Goal: Contribute content: Contribute content

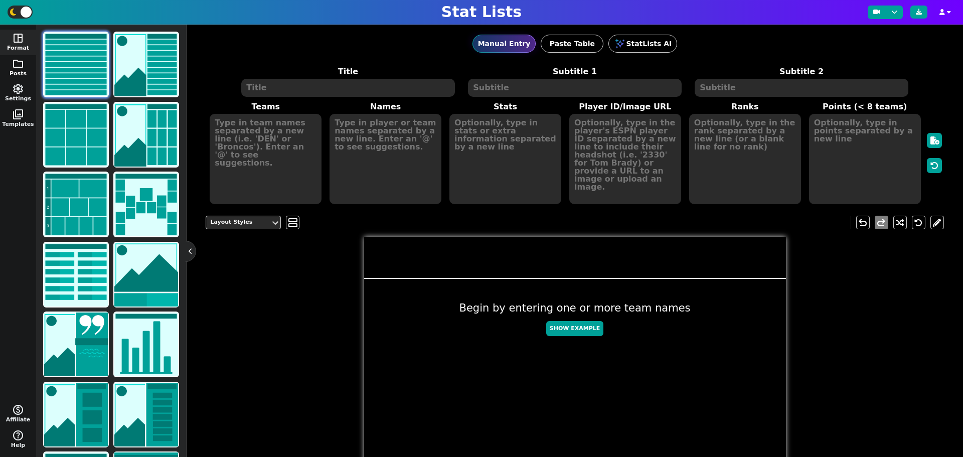
click at [23, 69] on button "folder Posts" at bounding box center [18, 68] width 36 height 26
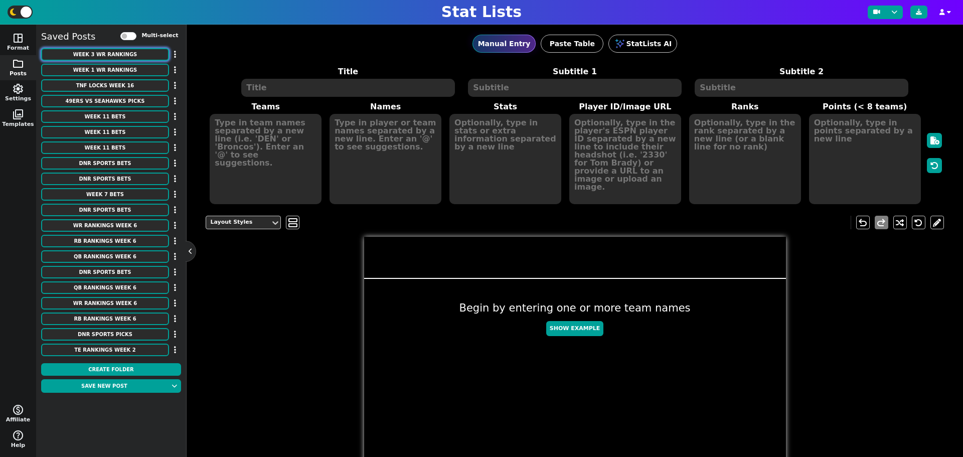
click at [104, 56] on button "WEEK 3 WR Rankings" at bounding box center [105, 54] width 128 height 13
type textarea "WEEK 3 WR Rankings"
type textarea "@dnrsports"
type textarea "LAR DAL DET MIN HOU CIN NYG SEA ATL LAC BAL LAR CAR WAS CHI NYJ JAX TB DET LV S…"
type textarea "Puka Nacua Ceedee Lamb Amon-Ra St. Brown Justin Jefferson Nico Collins Ja'Marr …"
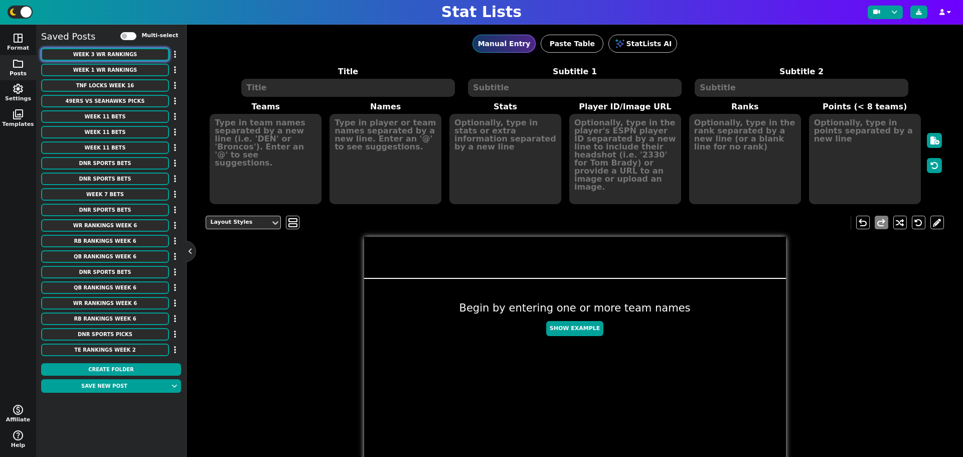
type textarea "21.6 21.4 19.4 19.1 18.4 17.6 18 16.8 16.1 15.8 15.8 15.6 15.4 15.4 15.3 15.2 1…"
type textarea "4426515 4241389 4374302 4262921 4258173 4362628 4595348 4430878 4426502 4612826…"
type textarea "1 2 3 4 5 6 7 8 9 10 11 12 13 14 15 16 17 18 19 20 21 22"
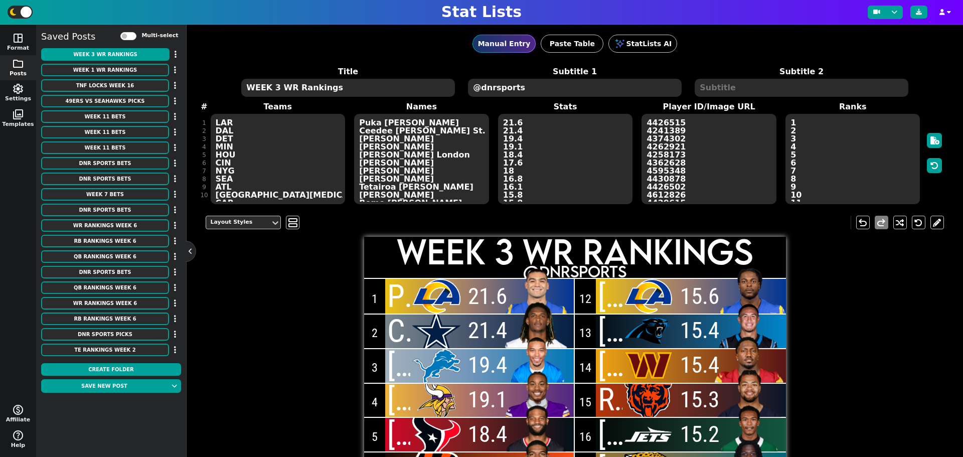
click at [428, 293] on div at bounding box center [436, 296] width 52 height 35
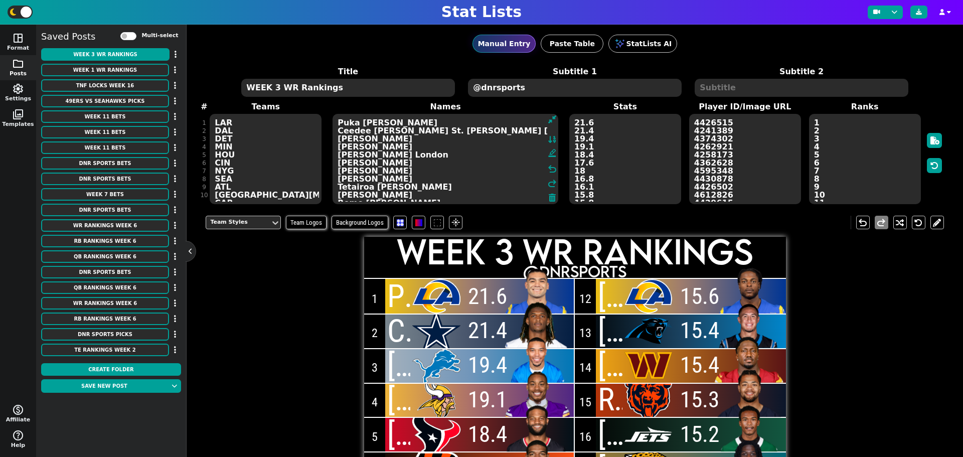
click at [405, 173] on textarea "Puka Nacua Ceedee Lamb Amon-Ra St. Brown Justin Jefferson Nico Collins Ja'Marr …" at bounding box center [445, 159] width 226 height 90
click at [277, 169] on textarea "LAR DAL DET MIN HOU CIN NYG SEA ATL LAC BAL LAR CAR WAS CHI NYJ JAX TB DET LV S…" at bounding box center [266, 159] width 112 height 90
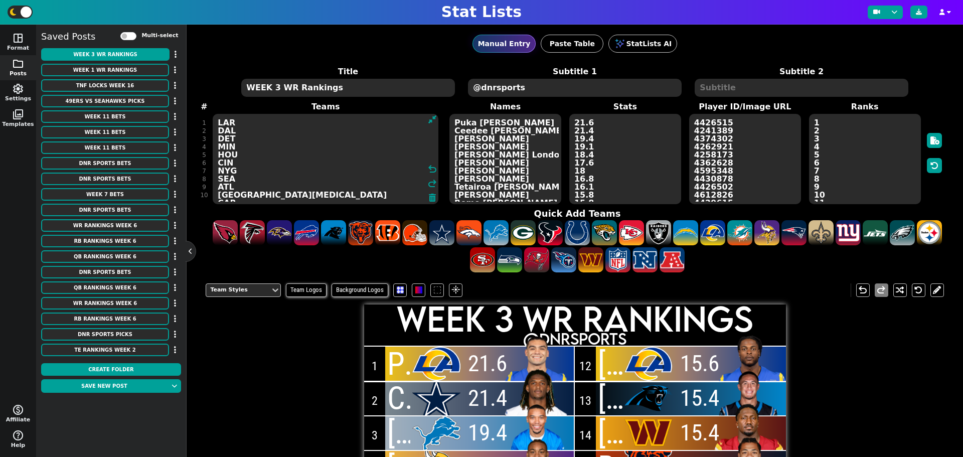
click at [432, 357] on div at bounding box center [436, 363] width 52 height 35
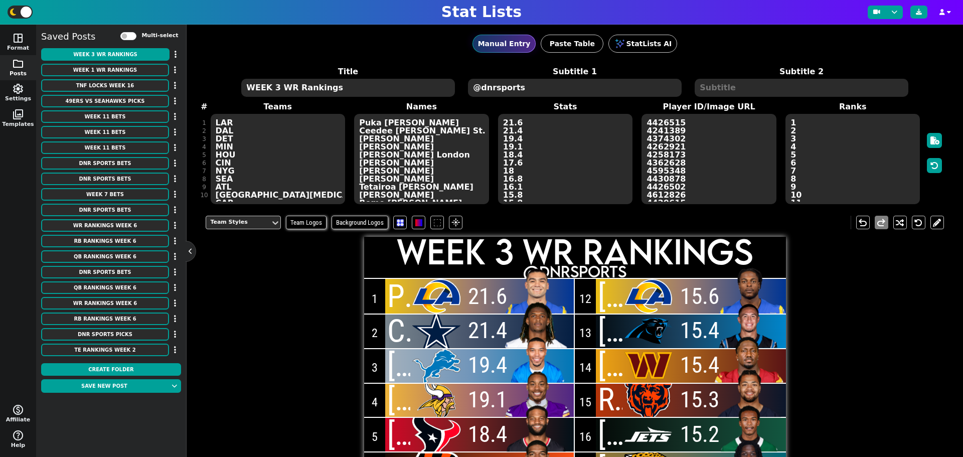
click at [436, 295] on div at bounding box center [436, 296] width 52 height 35
drag, startPoint x: 444, startPoint y: 282, endPoint x: 429, endPoint y: 291, distance: 17.5
click at [429, 291] on div at bounding box center [436, 296] width 52 height 35
drag, startPoint x: 429, startPoint y: 291, endPoint x: 423, endPoint y: 291, distance: 6.5
click at [422, 291] on div at bounding box center [436, 296] width 52 height 35
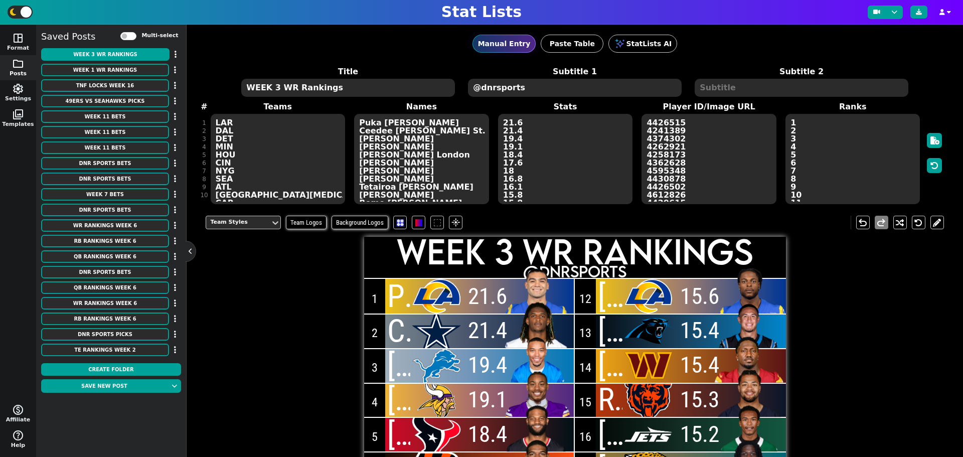
click at [542, 278] on img at bounding box center [536, 288] width 73 height 53
click at [289, 221] on span at bounding box center [292, 222] width 9 height 13
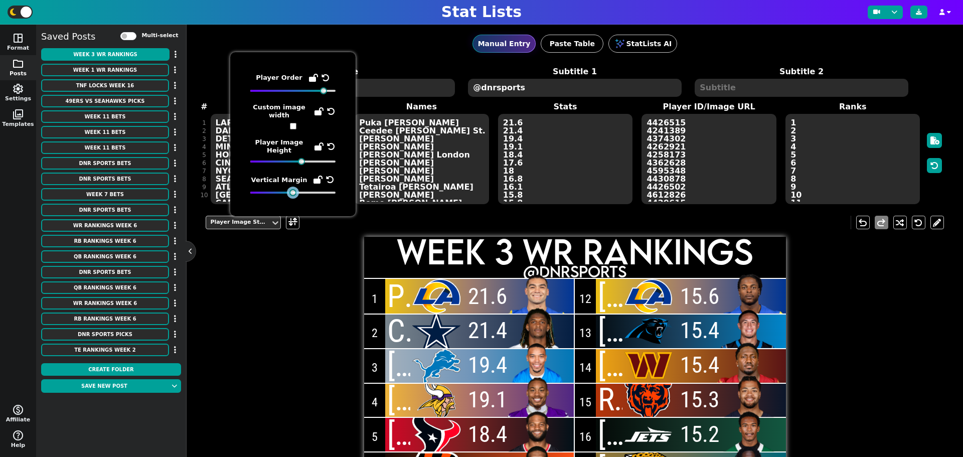
drag, startPoint x: 258, startPoint y: 192, endPoint x: 292, endPoint y: 194, distance: 34.2
click at [292, 194] on div at bounding box center [292, 192] width 7 height 7
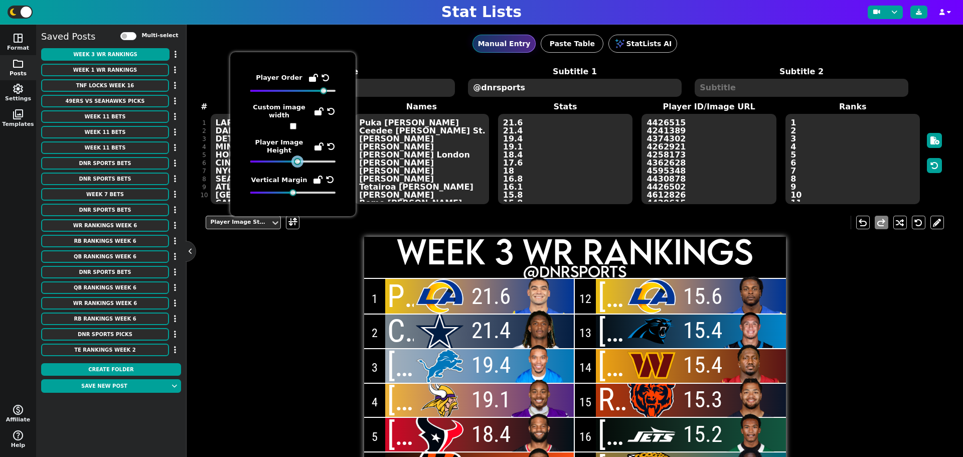
drag, startPoint x: 302, startPoint y: 161, endPoint x: 297, endPoint y: 162, distance: 5.0
click at [297, 162] on div at bounding box center [297, 161] width 7 height 7
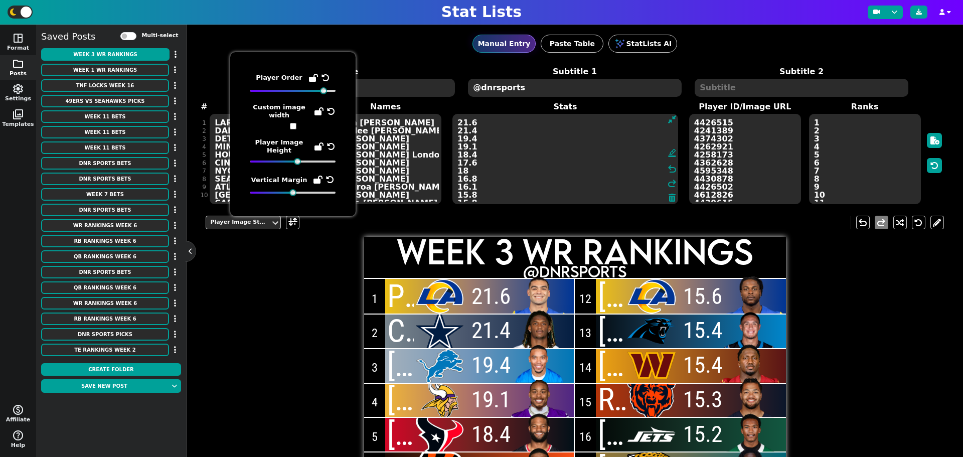
click at [520, 177] on textarea "21.6 21.4 19.4 19.1 18.4 17.6 18 16.8 16.1 15.8 15.8 15.6 15.4 15.4 15.3 15.2 1…" at bounding box center [565, 159] width 226 height 90
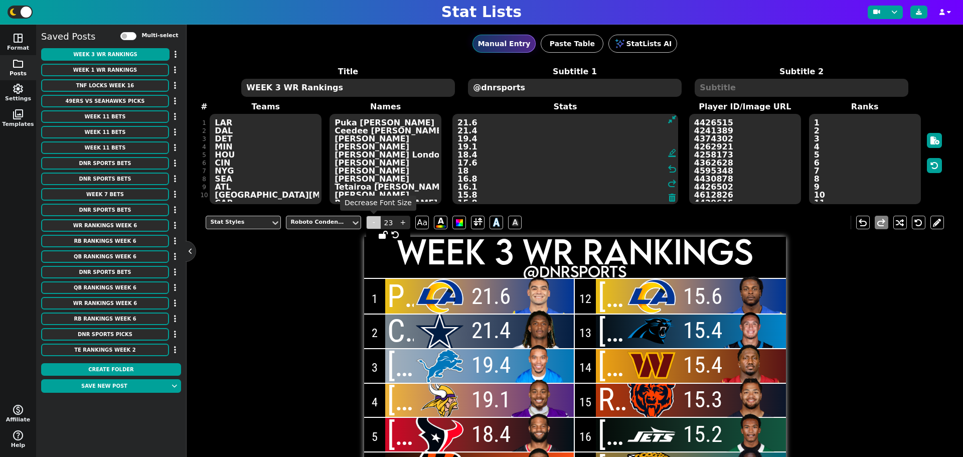
click at [374, 221] on span "-" at bounding box center [373, 223] width 15 height 14
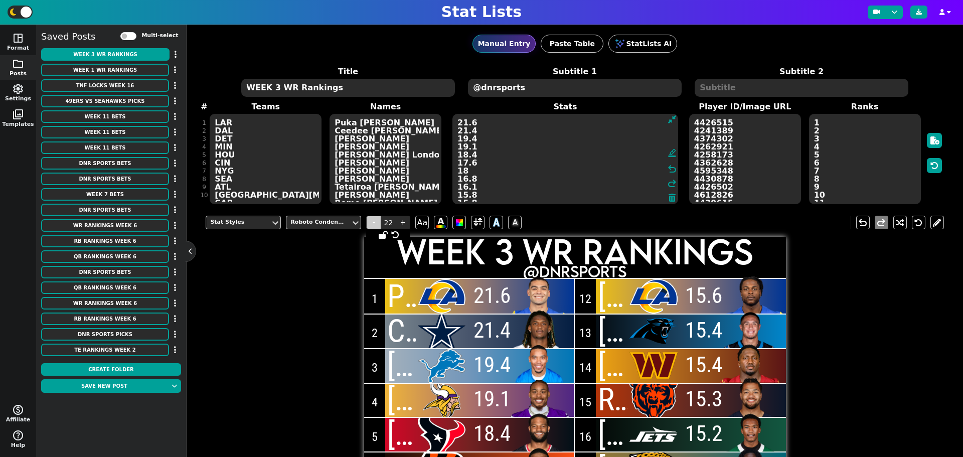
click at [374, 221] on span "-" at bounding box center [373, 223] width 15 height 14
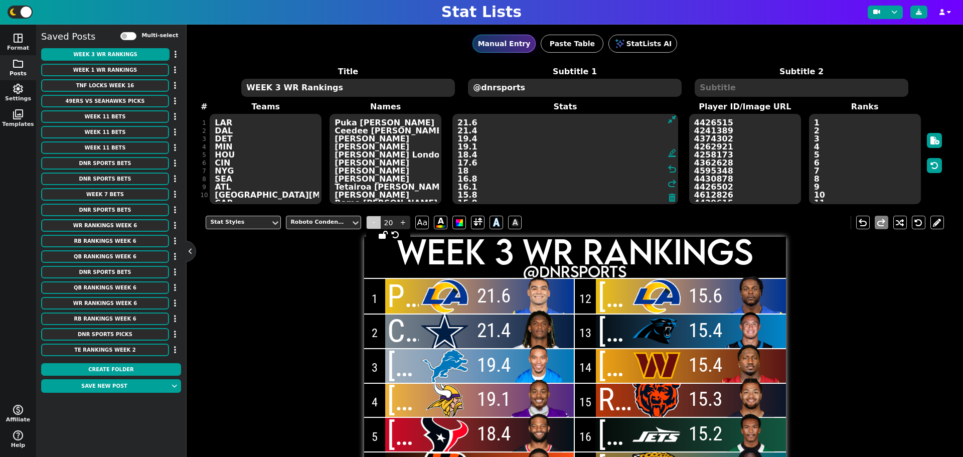
click at [375, 221] on span "-" at bounding box center [373, 223] width 15 height 14
click at [374, 221] on span "-" at bounding box center [373, 223] width 15 height 14
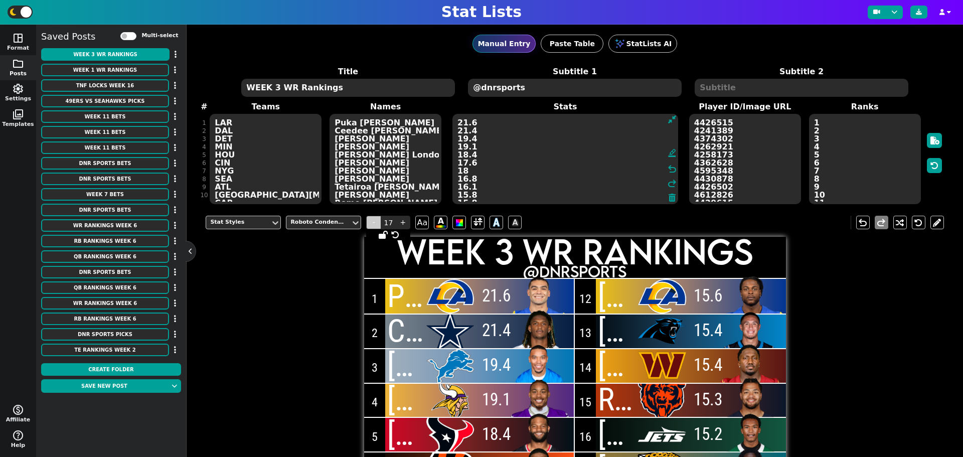
click at [374, 221] on span "-" at bounding box center [373, 223] width 15 height 14
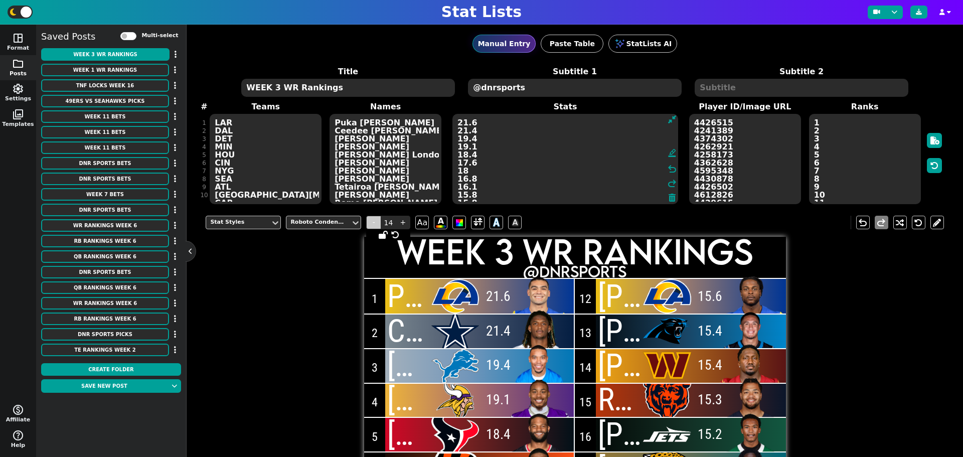
click at [370, 221] on span "-" at bounding box center [373, 223] width 15 height 14
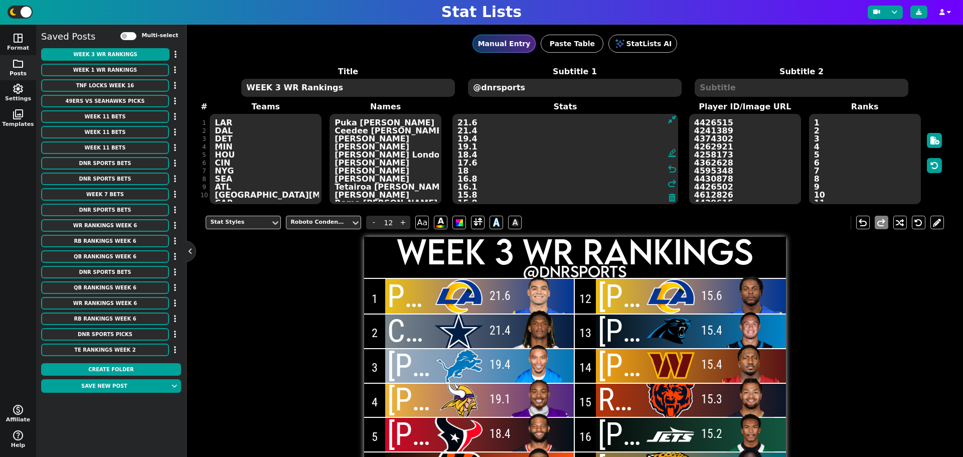
click at [391, 295] on span "Puka Nacua" at bounding box center [410, 296] width 46 height 35
click at [374, 224] on span "-" at bounding box center [373, 223] width 15 height 14
click at [374, 225] on span "-" at bounding box center [373, 223] width 15 height 14
click at [373, 225] on span "-" at bounding box center [373, 223] width 15 height 14
click at [372, 226] on span "-" at bounding box center [373, 223] width 15 height 14
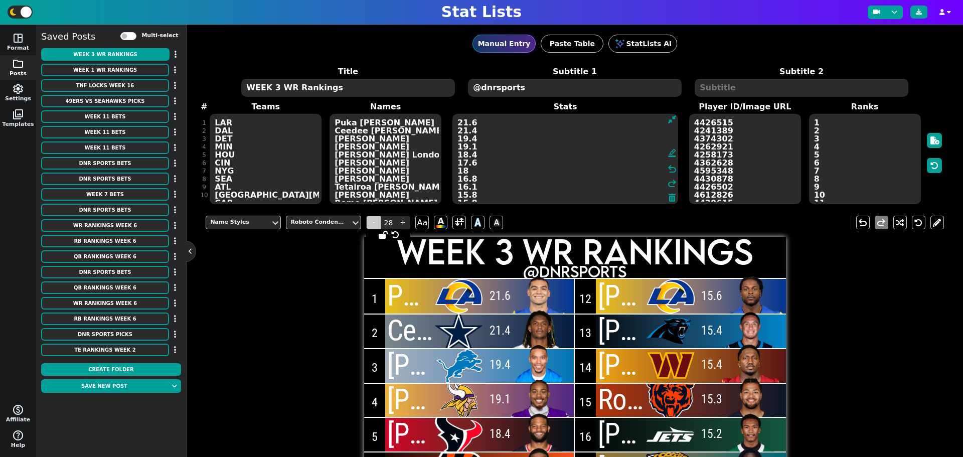
click at [372, 226] on span "-" at bounding box center [373, 223] width 15 height 14
click at [372, 227] on span "-" at bounding box center [373, 223] width 15 height 14
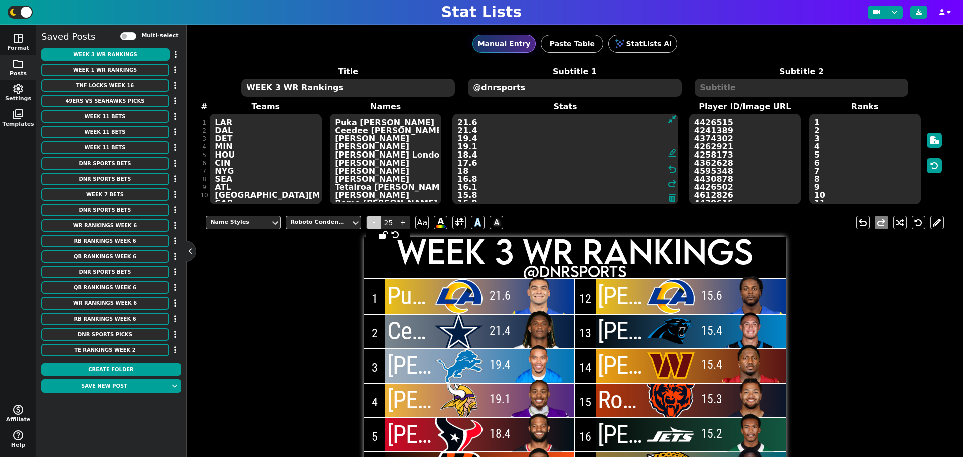
click at [371, 228] on span "-" at bounding box center [373, 223] width 15 height 14
click at [370, 228] on span "-" at bounding box center [373, 223] width 15 height 14
click at [369, 228] on span "-" at bounding box center [373, 223] width 15 height 14
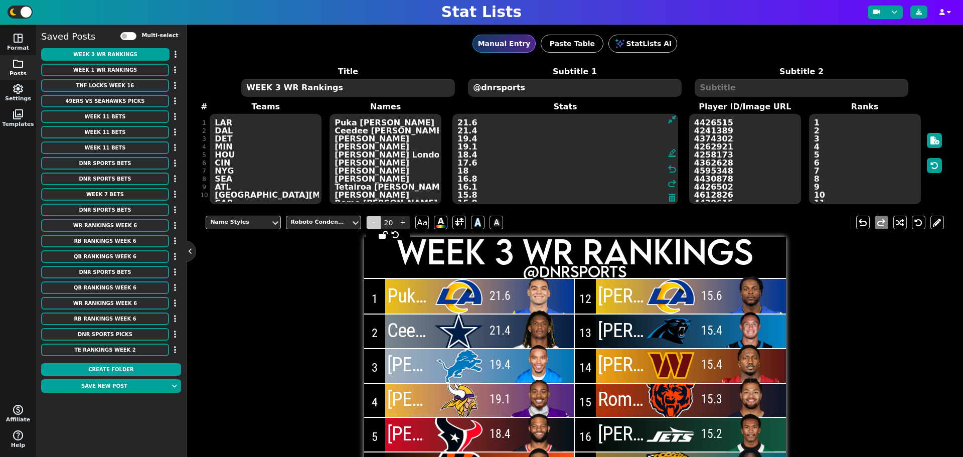
click at [369, 228] on span "-" at bounding box center [373, 223] width 15 height 14
click at [367, 228] on span "-" at bounding box center [373, 223] width 15 height 14
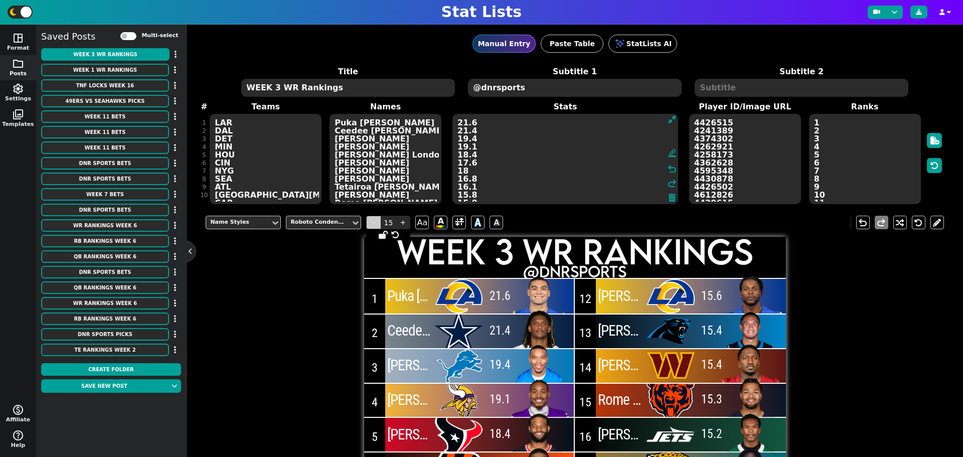
click at [367, 228] on span "-" at bounding box center [373, 223] width 15 height 14
type input "14"
click at [457, 295] on div at bounding box center [459, 296] width 52 height 35
click at [268, 224] on div "Team Styles" at bounding box center [238, 223] width 64 height 14
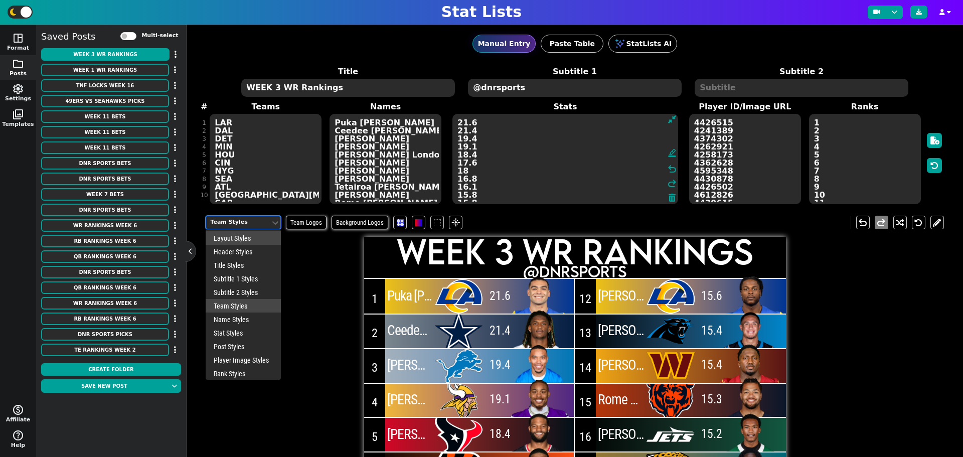
click at [251, 235] on div "Layout Styles" at bounding box center [243, 238] width 75 height 14
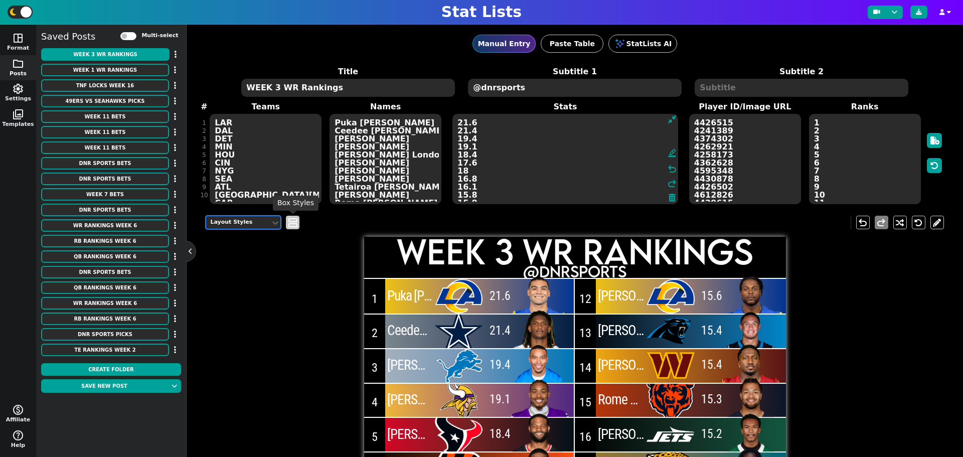
click at [289, 224] on span "view_agenda" at bounding box center [293, 223] width 10 height 12
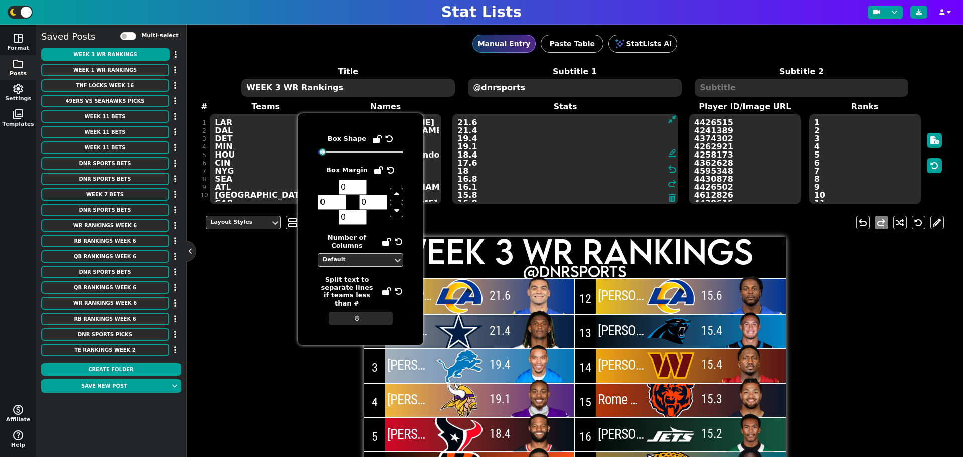
click at [267, 237] on div "Layout Styles view_agenda undo redo WEEK 3 WR Rankings @dnrsports 1 Puka Nacua …" at bounding box center [575, 433] width 738 height 450
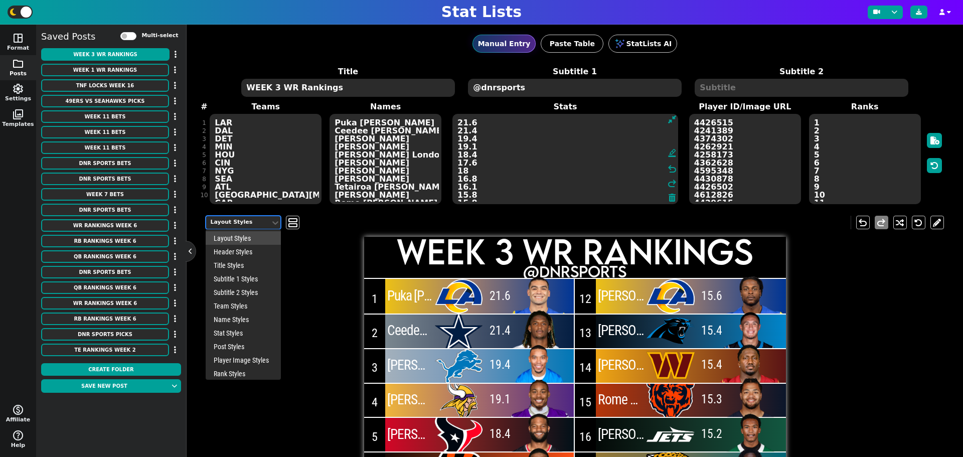
click at [258, 224] on div "Layout Styles" at bounding box center [238, 222] width 56 height 9
click at [251, 303] on div "Team Styles" at bounding box center [243, 306] width 75 height 14
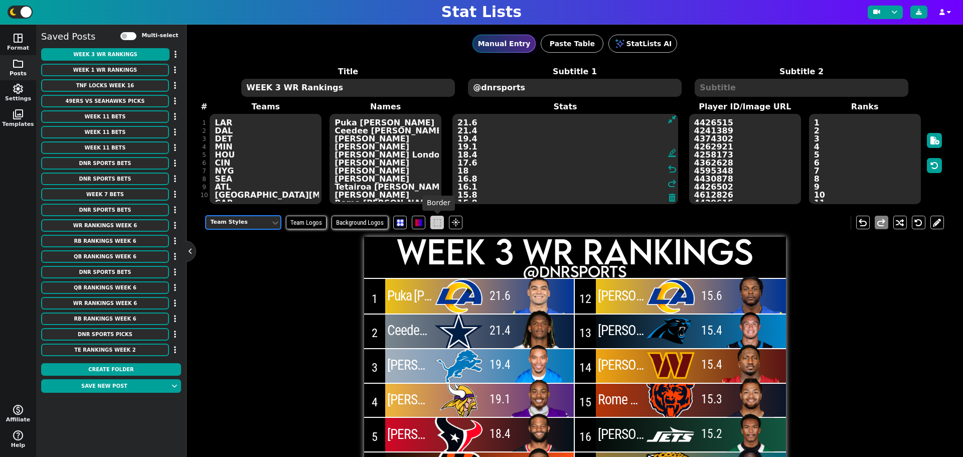
click at [434, 224] on span at bounding box center [437, 222] width 7 height 7
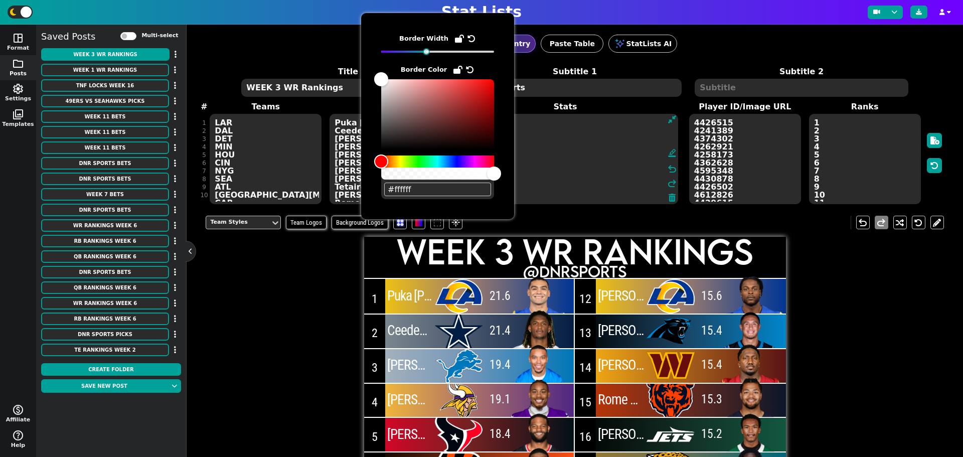
click at [285, 258] on div "Team Styles Team Logos Background Logos flare undo redo WEEK 3 WR Rankings @dnr…" at bounding box center [575, 433] width 738 height 450
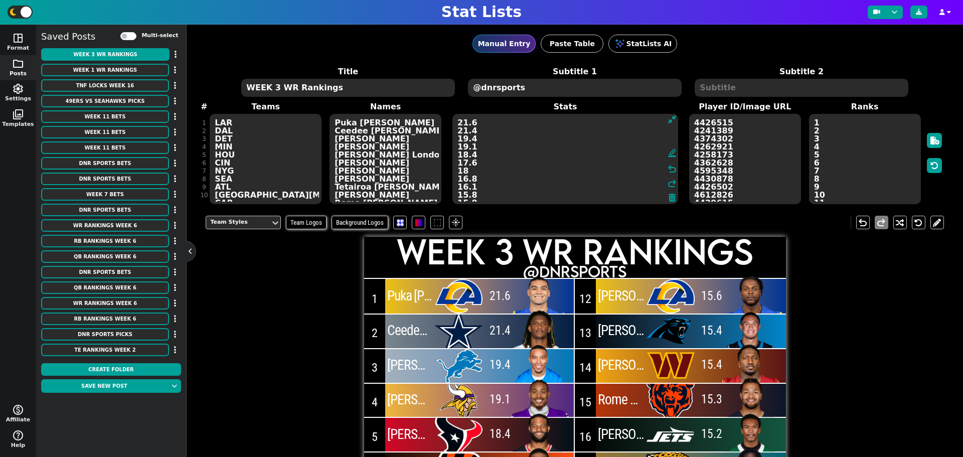
click at [510, 167] on textarea "21.6 21.4 19.4 19.1 18.4 17.6 18 16.8 16.1 15.8 15.8 15.6 15.4 15.4 15.3 15.2 1…" at bounding box center [565, 159] width 226 height 90
click at [540, 301] on img at bounding box center [539, 295] width 70 height 51
click at [534, 284] on img at bounding box center [539, 295] width 70 height 51
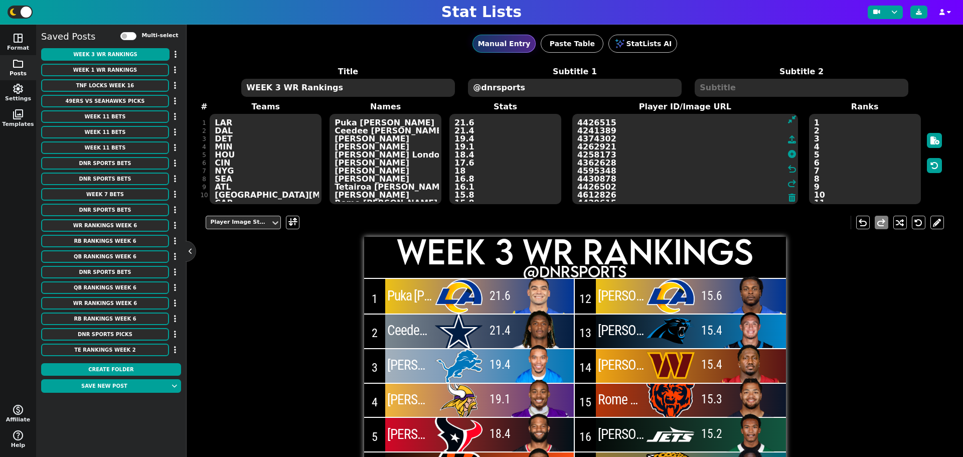
click at [705, 147] on textarea "4426515 4241389 4374302 4262921 4258173 4362628 4595348 4430878 4426502 4612826…" at bounding box center [685, 159] width 226 height 90
click at [485, 153] on textarea "21.6 21.4 19.4 19.1 18.4 17.6 18 16.8 16.1 15.8 15.8 15.6 15.4 15.4 15.3 15.2 1…" at bounding box center [505, 159] width 112 height 90
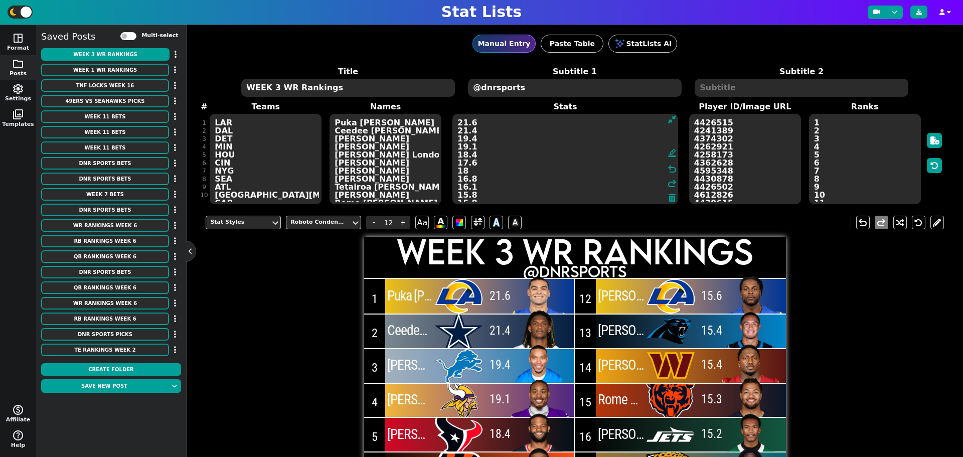
click at [384, 153] on textarea "Puka Nacua Ceedee Lamb Amon-Ra St. Brown Justin Jefferson Nico Collins Ja'Marr …" at bounding box center [385, 159] width 112 height 90
type input "14"
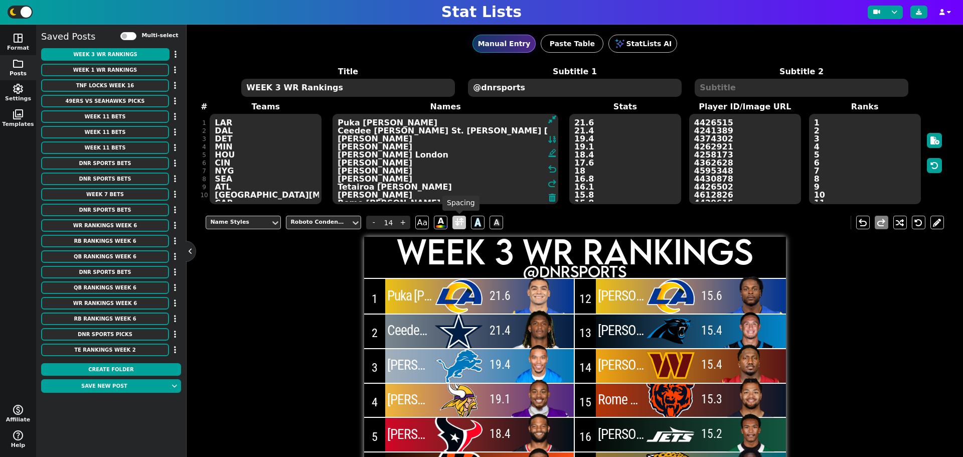
click at [456, 225] on span at bounding box center [459, 222] width 9 height 13
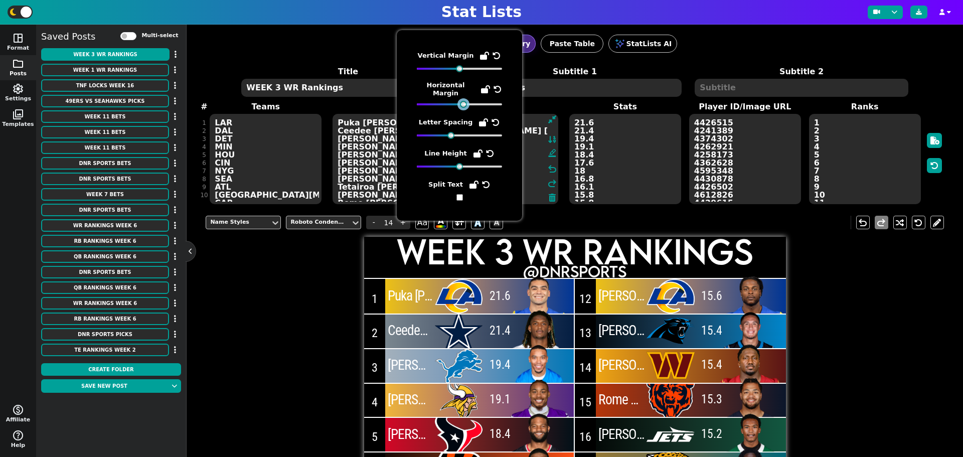
click at [464, 101] on div at bounding box center [463, 104] width 7 height 7
click at [450, 127] on span "Letter Spacing" at bounding box center [459, 128] width 85 height 22
drag, startPoint x: 459, startPoint y: 158, endPoint x: 474, endPoint y: 161, distance: 15.8
click at [474, 163] on div at bounding box center [476, 166] width 7 height 7
drag, startPoint x: 475, startPoint y: 161, endPoint x: 447, endPoint y: 165, distance: 28.3
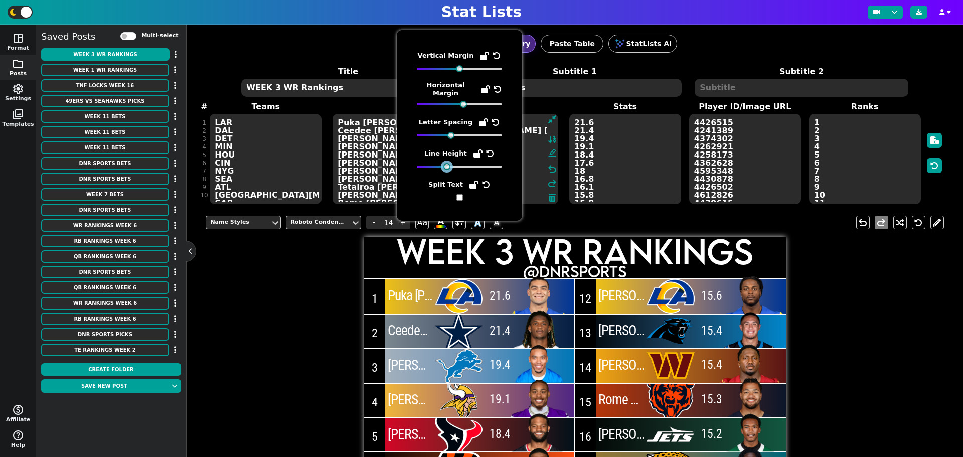
click at [447, 165] on div at bounding box center [446, 166] width 7 height 7
click at [339, 270] on div "Name Styles Roboto Condensed - 14 + Aa A A A undo redo WEEK 3 WR Rankings @dnrs…" at bounding box center [575, 433] width 738 height 450
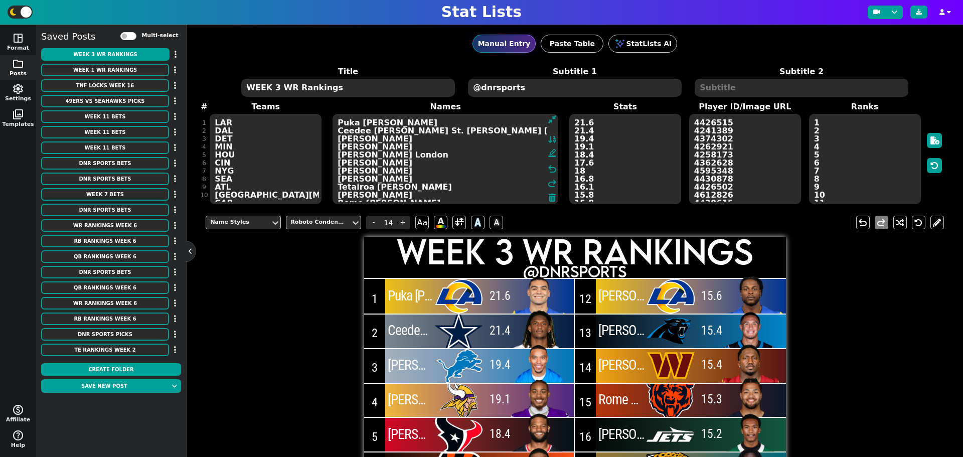
click at [426, 149] on textarea "Puka Nacua Ceedee Lamb Amon-Ra St. Brown Justin Jefferson Nico Collins Ja'Marr …" at bounding box center [445, 159] width 226 height 90
click at [741, 296] on img at bounding box center [751, 295] width 70 height 51
click at [289, 226] on span at bounding box center [292, 222] width 9 height 13
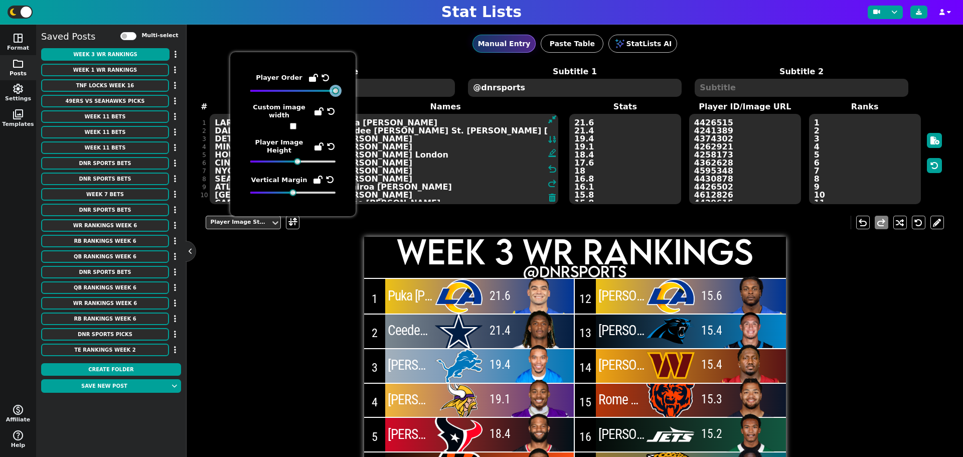
drag, startPoint x: 323, startPoint y: 92, endPoint x: 338, endPoint y: 89, distance: 15.4
click at [338, 89] on div at bounding box center [335, 90] width 7 height 7
click at [917, 313] on div "Player Image Styles undo redo WEEK 3 WR Rankings @dnrsports 1 Puka Nacua 21.6 2…" at bounding box center [575, 433] width 738 height 450
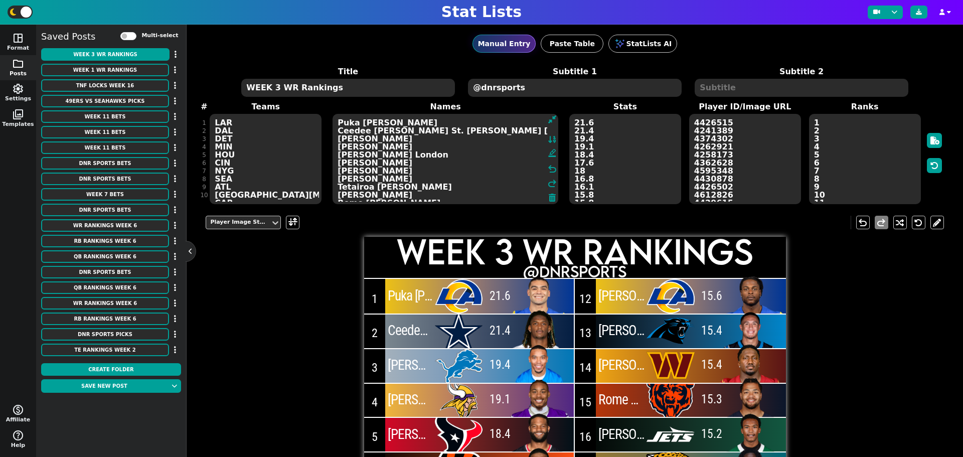
click at [604, 170] on textarea "21.6 21.4 19.4 19.1 18.4 17.6 18 16.8 16.1 15.8 15.8 15.6 15.4 15.4 15.3 15.2 1…" at bounding box center [625, 159] width 112 height 90
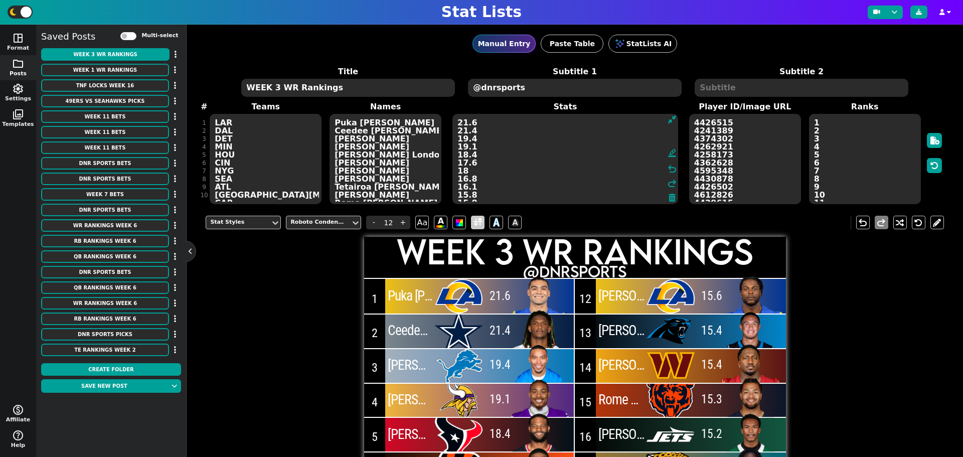
click at [474, 223] on span at bounding box center [477, 222] width 9 height 13
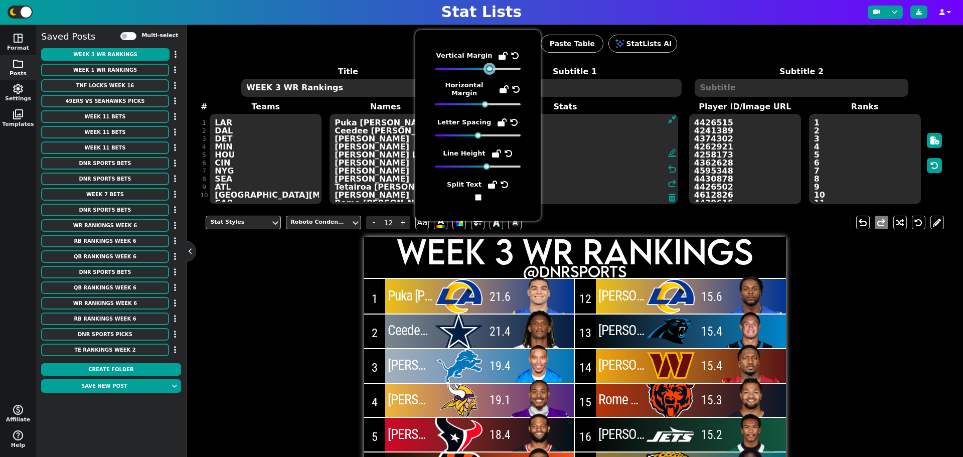
drag, startPoint x: 479, startPoint y: 69, endPoint x: 488, endPoint y: 67, distance: 9.2
click at [488, 67] on div at bounding box center [489, 68] width 7 height 7
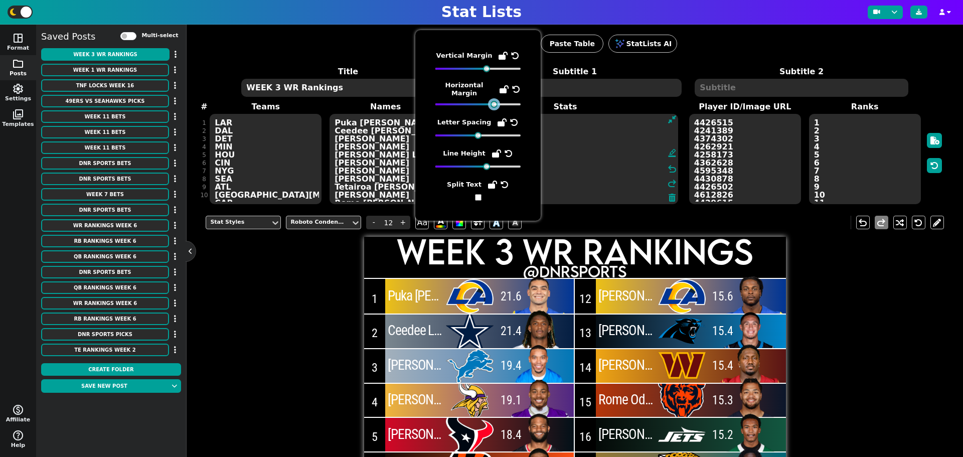
drag, startPoint x: 485, startPoint y: 97, endPoint x: 494, endPoint y: 96, distance: 9.2
click at [494, 96] on span "Horizontal Margin" at bounding box center [477, 94] width 85 height 27
click at [390, 181] on textarea "Puka Nacua Ceedee Lamb Amon-Ra St. Brown Justin Jefferson Nico Collins Ja'Marr …" at bounding box center [385, 159] width 112 height 90
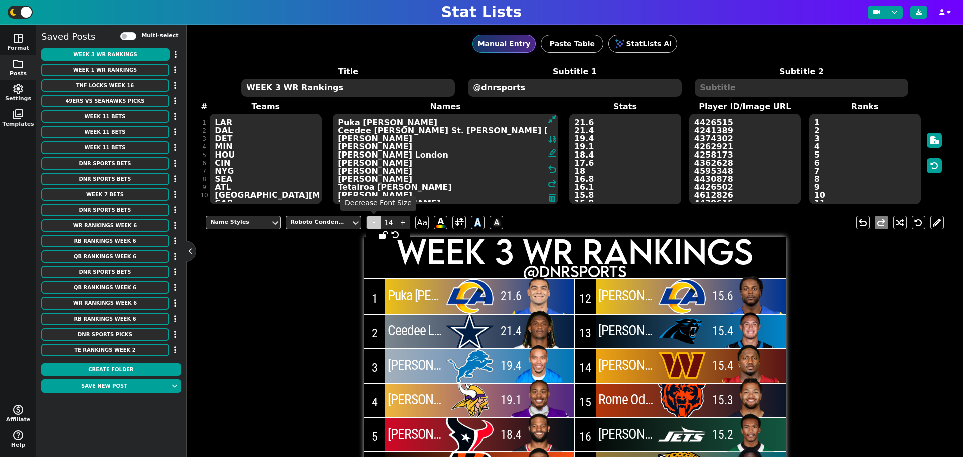
click at [375, 219] on span "-" at bounding box center [373, 223] width 15 height 14
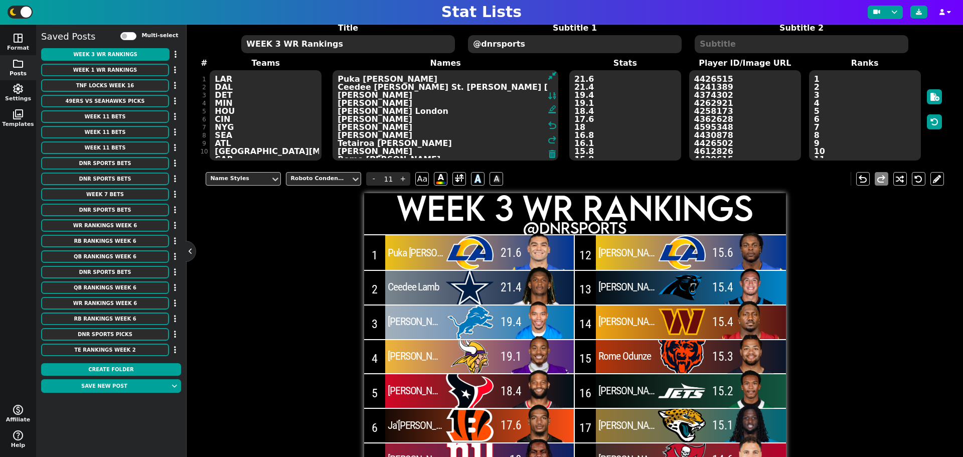
scroll to position [19, 0]
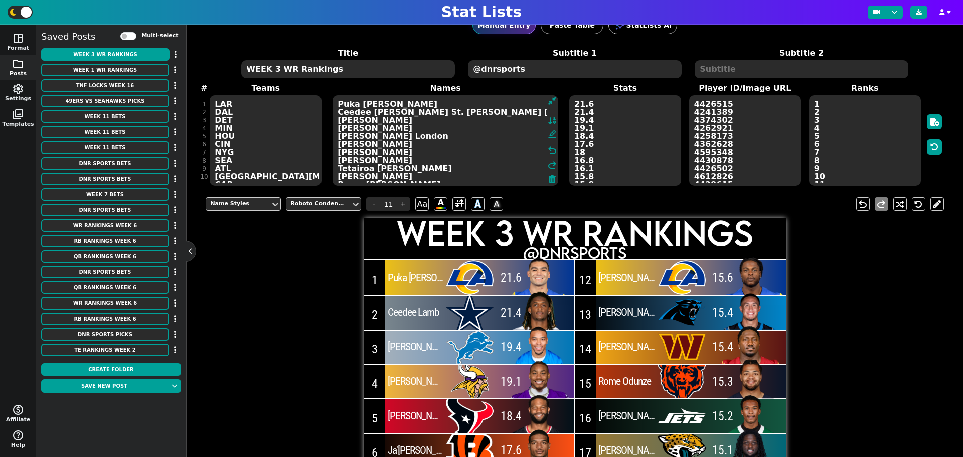
click at [458, 169] on textarea "Puka Nacua Ceedee Lamb Amon-Ra St. Brown Justin Jefferson Nico Collins Ja'Marr …" at bounding box center [445, 140] width 226 height 90
click at [457, 208] on span at bounding box center [459, 204] width 9 height 13
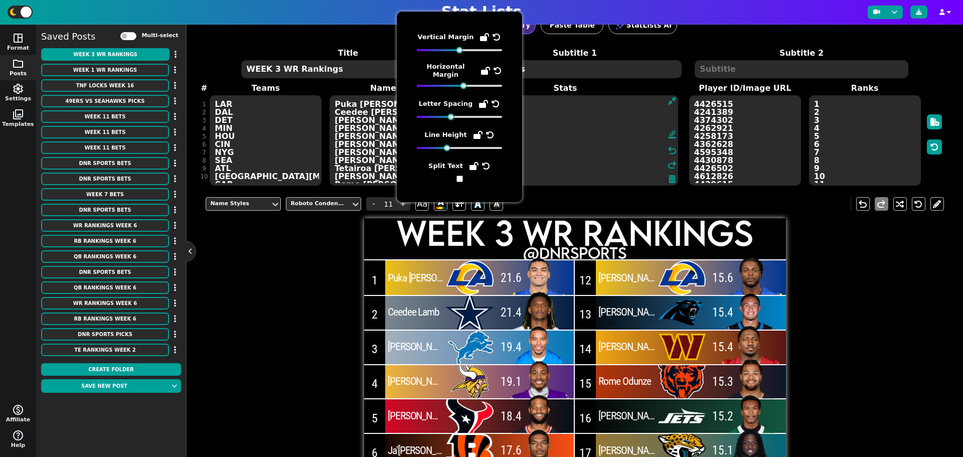
click at [598, 153] on textarea "21.6 21.4 19.4 19.1 18.4 17.6 18 16.8 16.1 15.8 15.8 15.6 15.4 15.4 15.3 15.2 1…" at bounding box center [565, 140] width 226 height 90
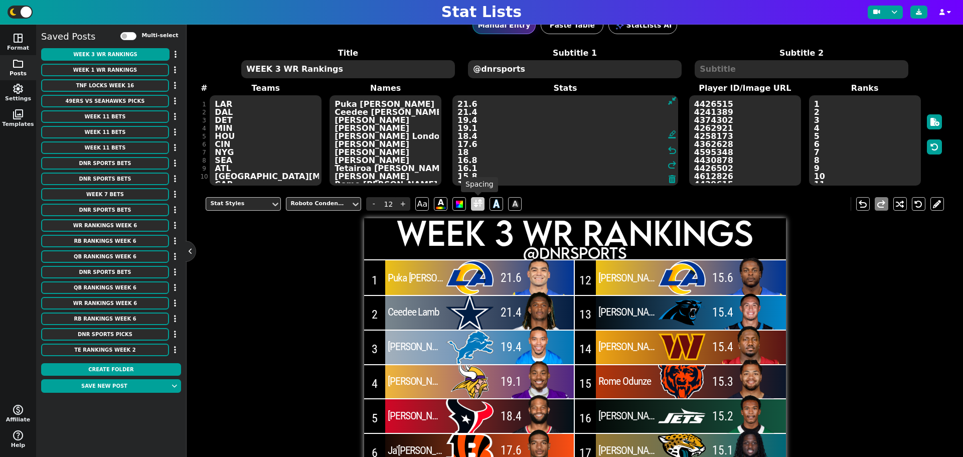
click at [480, 201] on span at bounding box center [477, 204] width 9 height 13
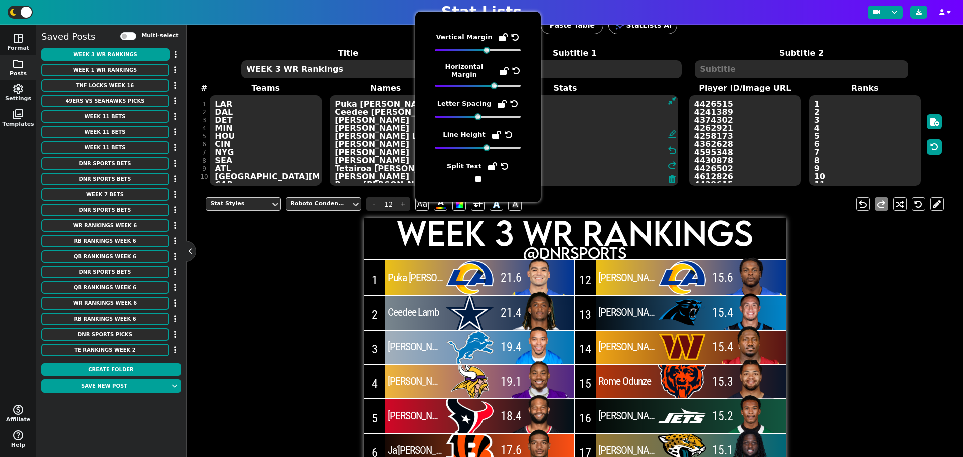
click at [421, 275] on span "Puka Nacua" at bounding box center [416, 278] width 56 height 12
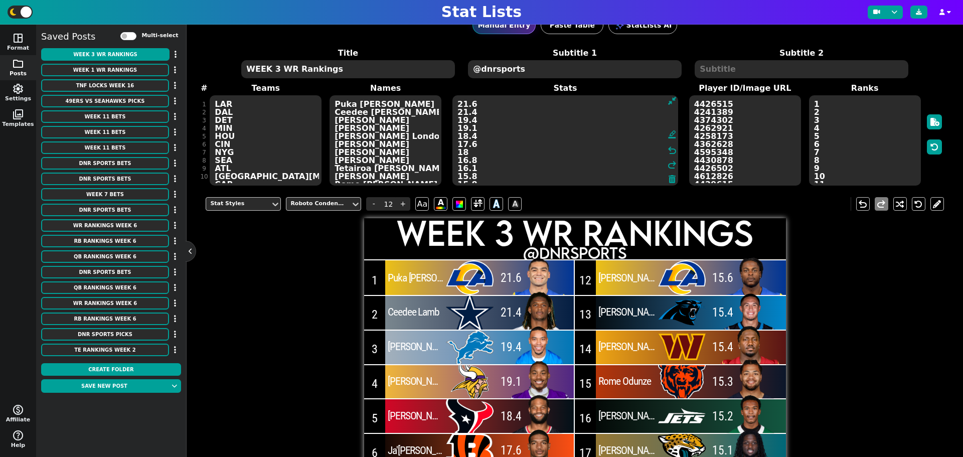
click at [405, 275] on span "Puka Nacua" at bounding box center [416, 278] width 56 height 12
type input "11"
click at [536, 275] on img at bounding box center [539, 277] width 70 height 51
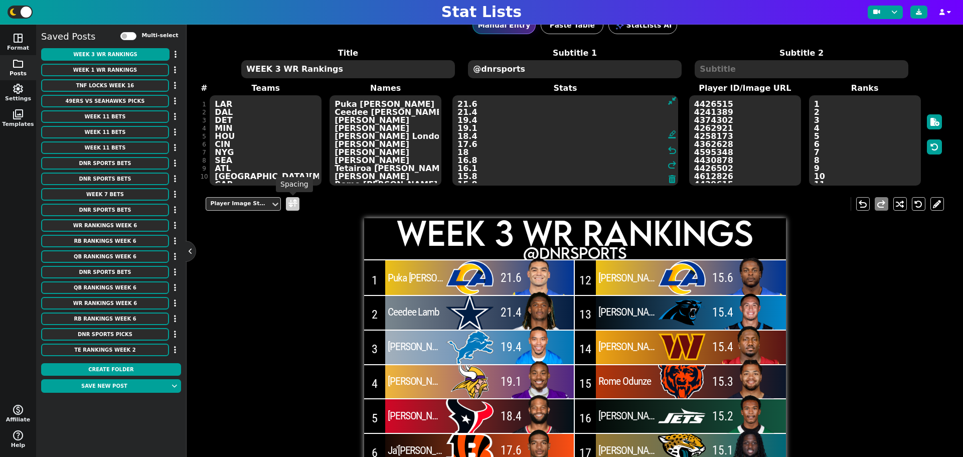
click at [297, 204] on span at bounding box center [293, 204] width 14 height 14
click at [293, 206] on span at bounding box center [292, 204] width 9 height 13
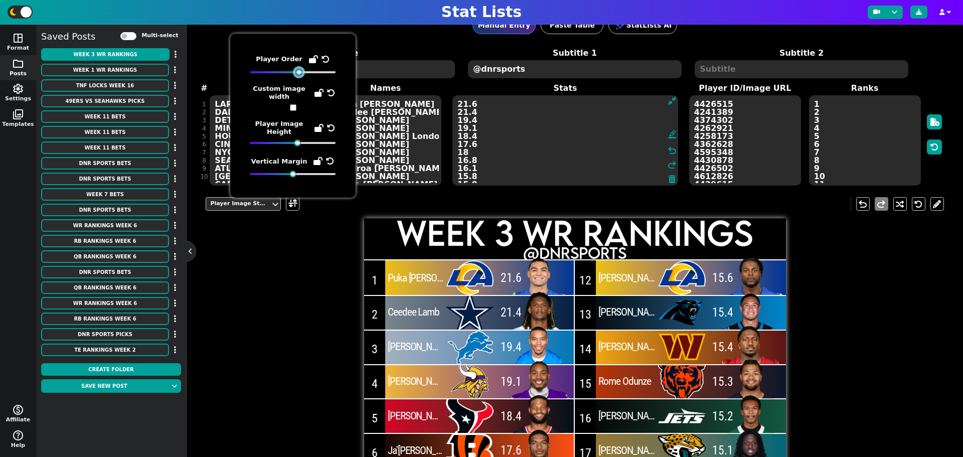
drag, startPoint x: 333, startPoint y: 73, endPoint x: 298, endPoint y: 73, distance: 35.6
click at [298, 73] on div at bounding box center [298, 72] width 7 height 7
drag, startPoint x: 298, startPoint y: 73, endPoint x: 319, endPoint y: 74, distance: 21.6
click at [319, 74] on div at bounding box center [292, 72] width 85 height 7
click at [870, 256] on div "Player Image Styles undo redo WEEK 3 WR Rankings @dnrsports 1 Puka Nacua 21.6 2…" at bounding box center [575, 415] width 738 height 450
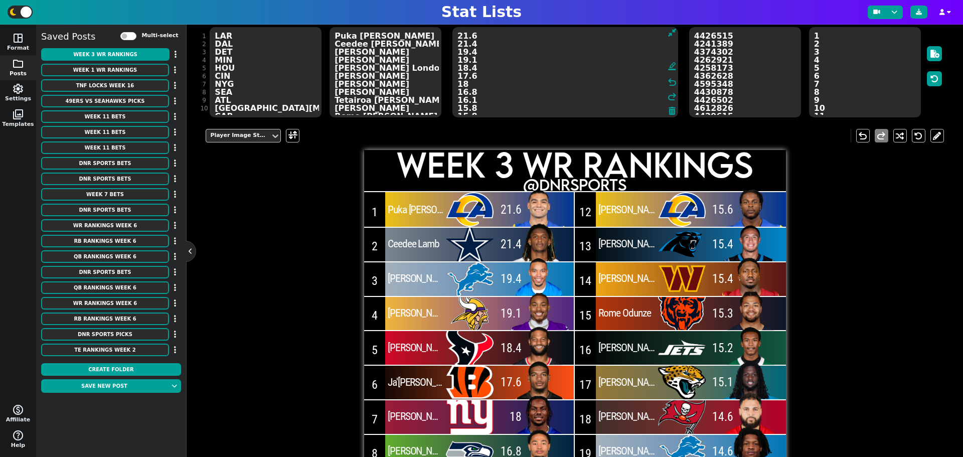
scroll to position [69, 0]
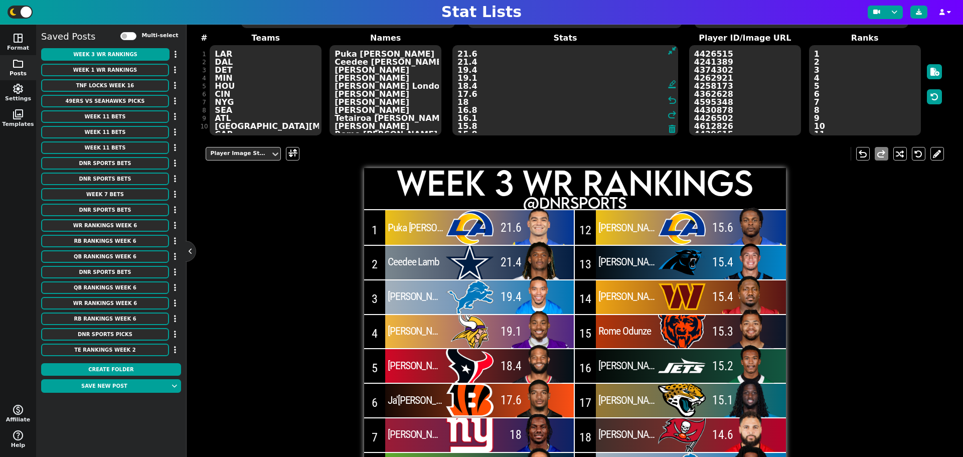
click at [504, 226] on img at bounding box center [539, 227] width 70 height 51
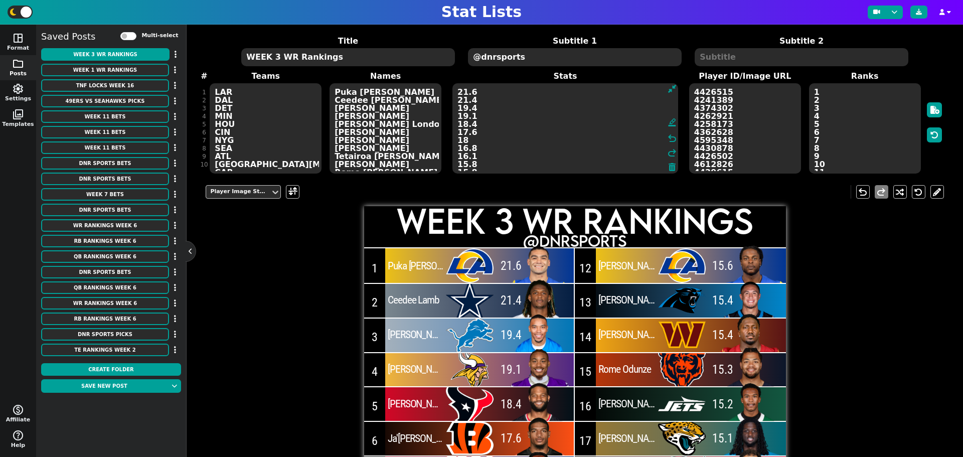
scroll to position [0, 0]
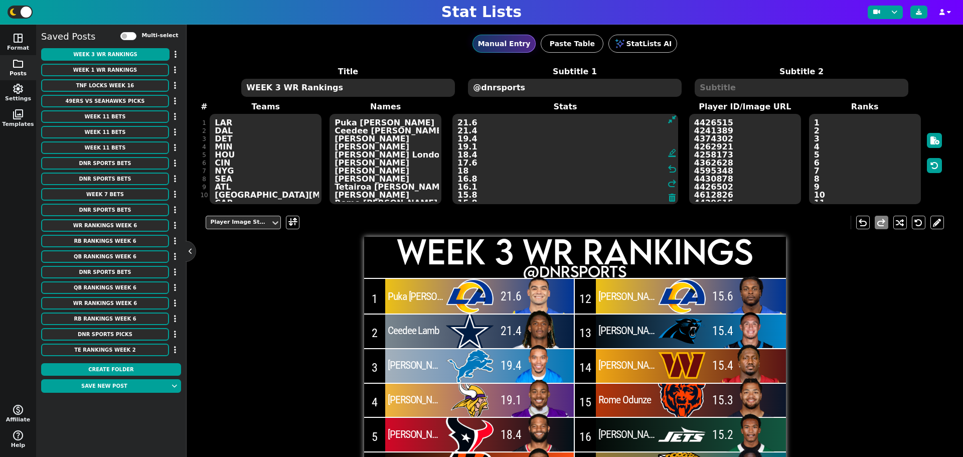
drag, startPoint x: 529, startPoint y: 182, endPoint x: 520, endPoint y: 181, distance: 9.1
click at [528, 182] on textarea "21.6 21.4 19.4 19.1 18.4 17.6 18 16.8 16.1 15.8 15.8 15.6 15.4 15.4 15.3 15.2 1…" at bounding box center [565, 159] width 226 height 90
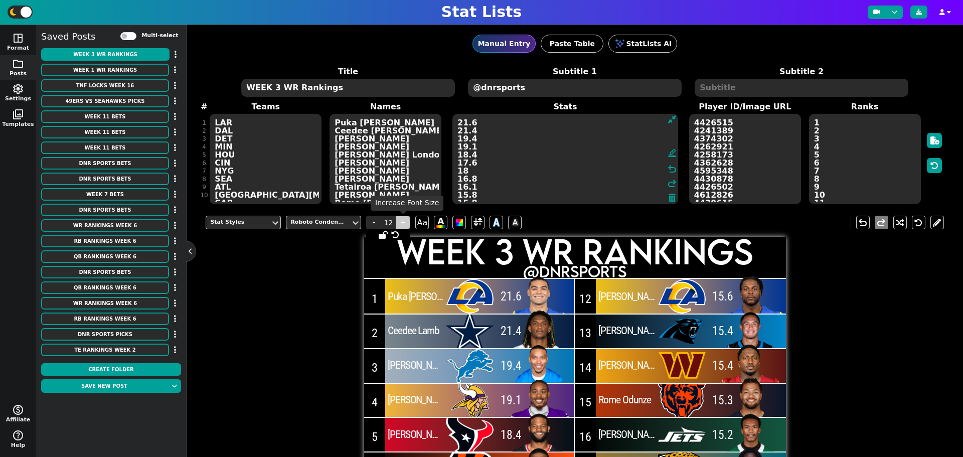
click at [399, 223] on span "+" at bounding box center [402, 223] width 15 height 14
click at [400, 223] on span "+" at bounding box center [402, 223] width 15 height 14
type input "14"
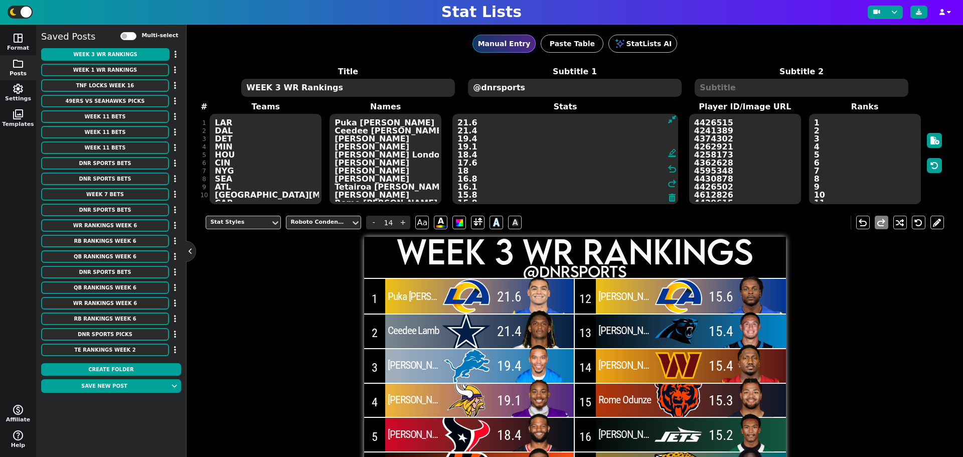
click at [830, 293] on div "Stat Styles Roboto Condensed - 14 + Aa A A A undo redo WEEK 3 WR Rankings @dnrs…" at bounding box center [575, 433] width 738 height 450
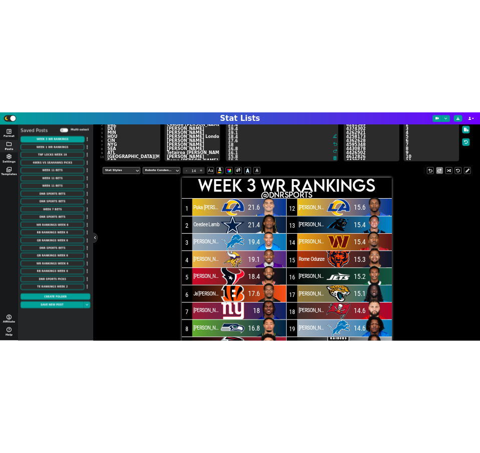
scroll to position [150, 0]
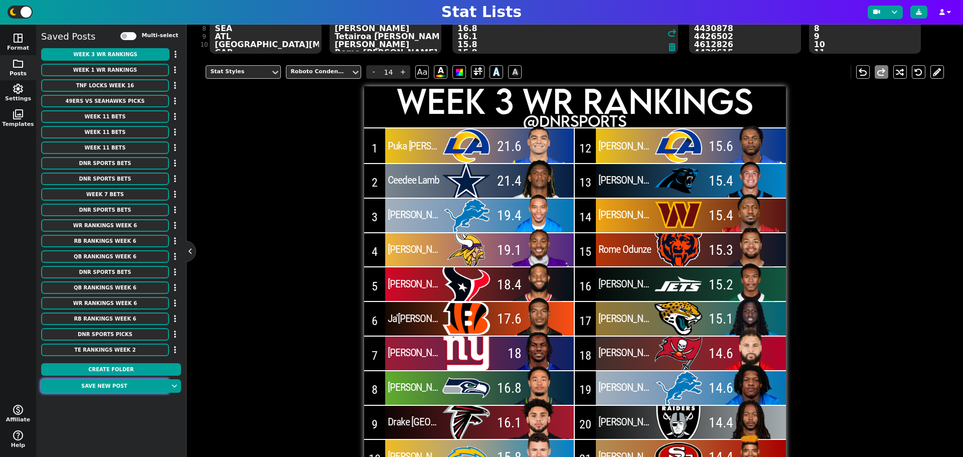
click at [133, 383] on button "Save new post" at bounding box center [104, 386] width 126 height 14
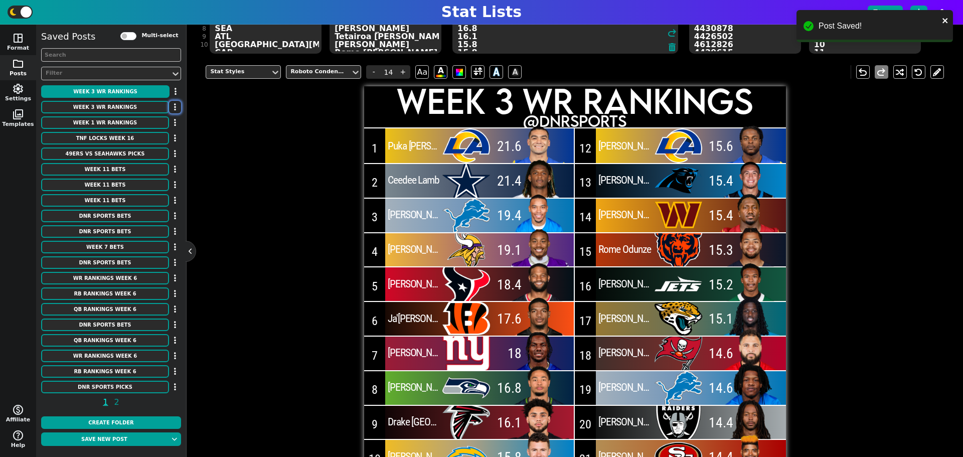
click at [179, 110] on button "button" at bounding box center [175, 107] width 12 height 13
click at [158, 137] on li "Delete" at bounding box center [146, 139] width 80 height 15
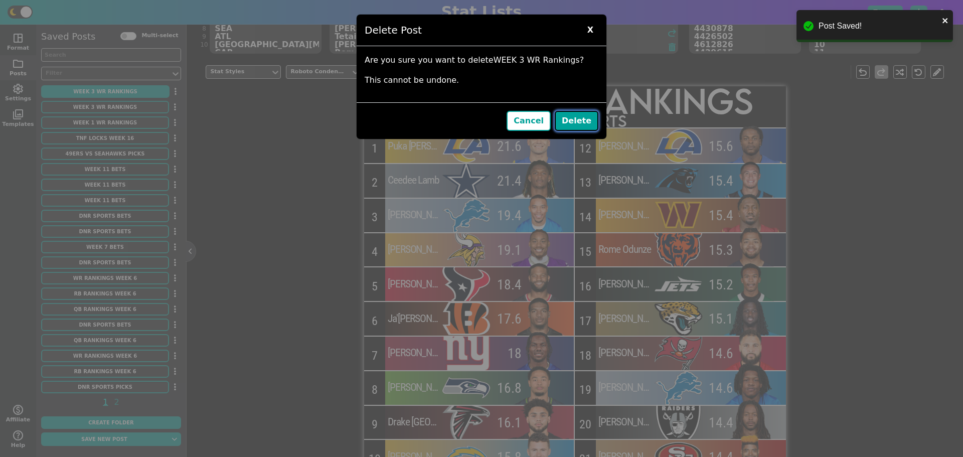
click at [570, 123] on button "Delete" at bounding box center [577, 121] width 44 height 20
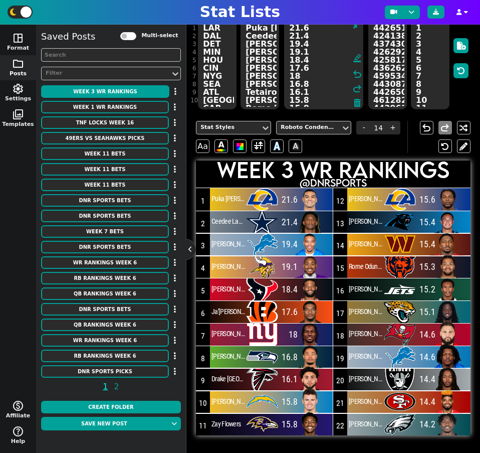
scroll to position [95, 0]
